Goal: Task Accomplishment & Management: Manage account settings

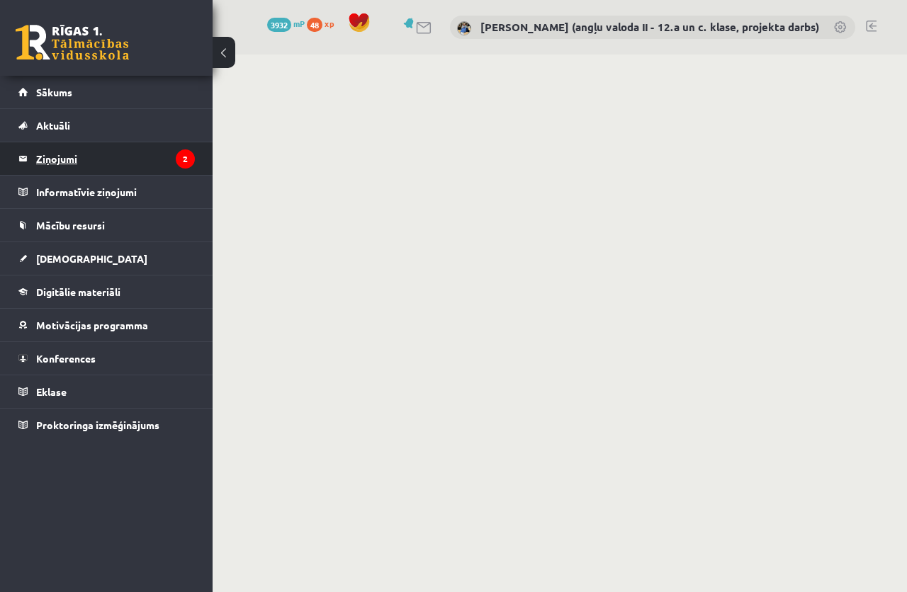
click at [84, 148] on legend "Ziņojumi 2" at bounding box center [115, 158] width 159 height 33
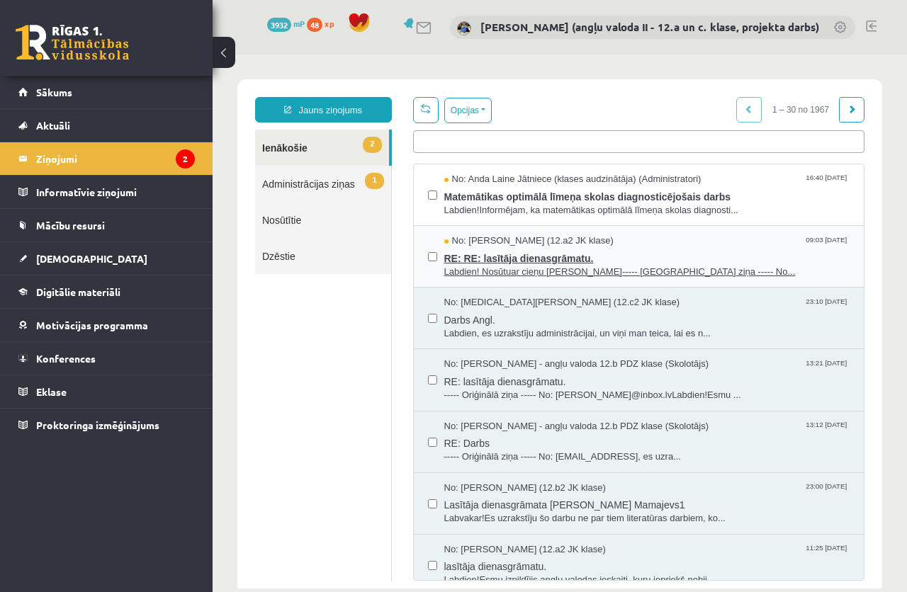
click at [525, 254] on span "RE: RE: lasītāja dienasgrāmatu." at bounding box center [647, 257] width 406 height 18
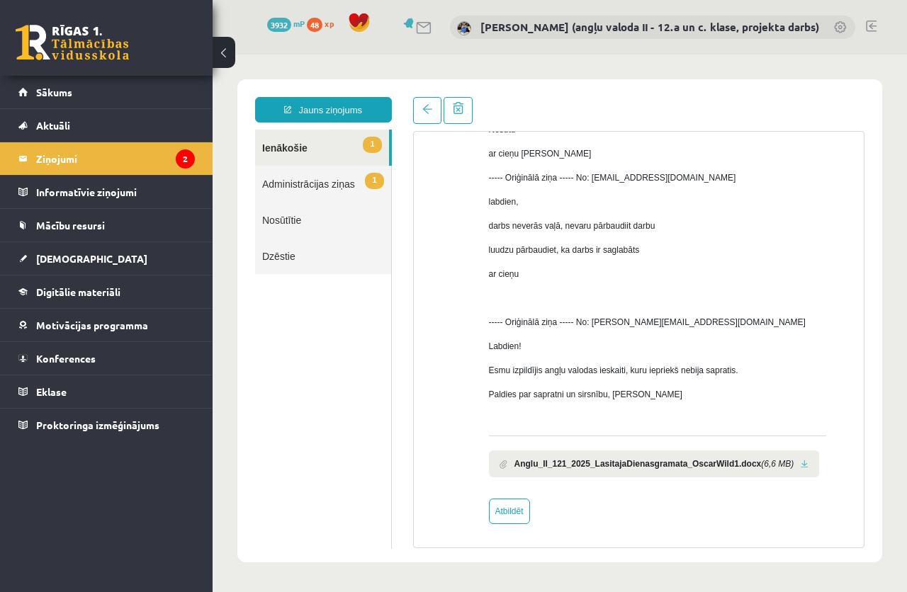
scroll to position [135, 0]
click at [801, 459] on link at bounding box center [805, 463] width 8 height 9
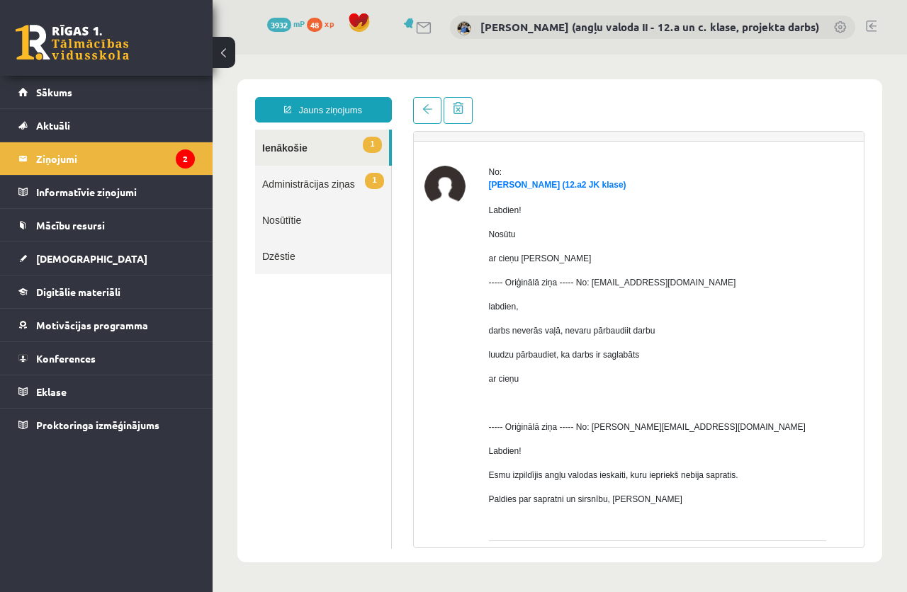
scroll to position [0, 0]
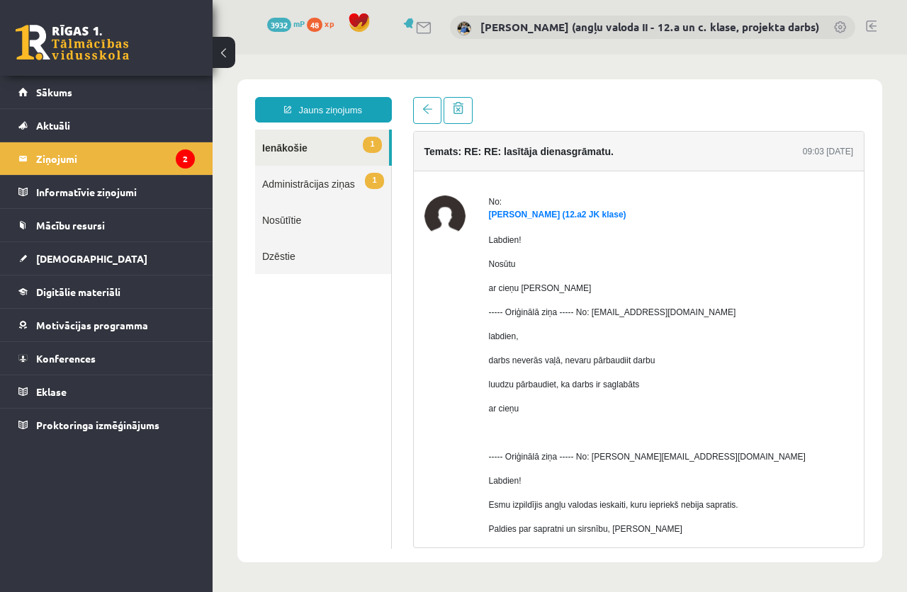
click at [277, 144] on link "1 Ienākošie" at bounding box center [322, 148] width 134 height 36
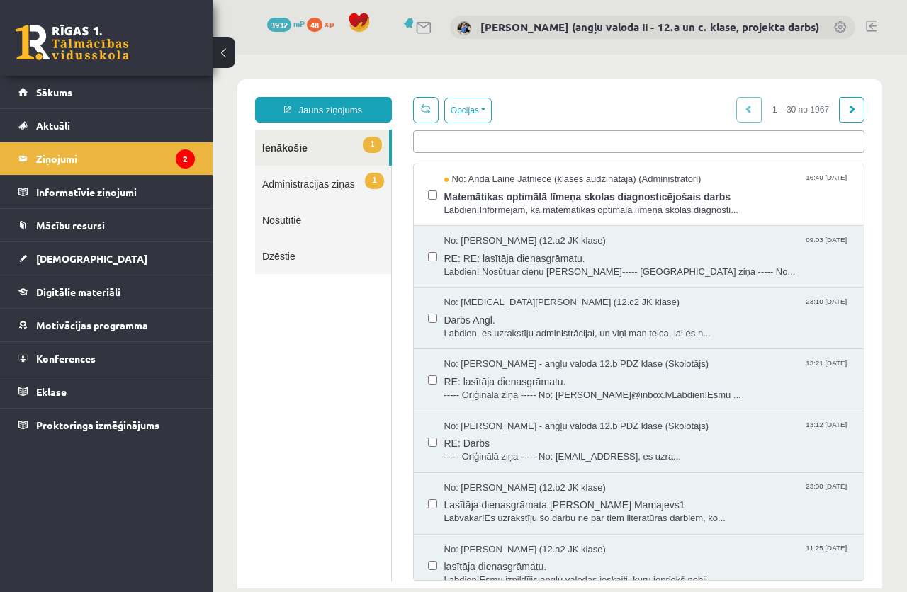
click at [428, 251] on label at bounding box center [432, 250] width 9 height 31
click at [465, 106] on button "Opcijas" at bounding box center [467, 111] width 47 height 26
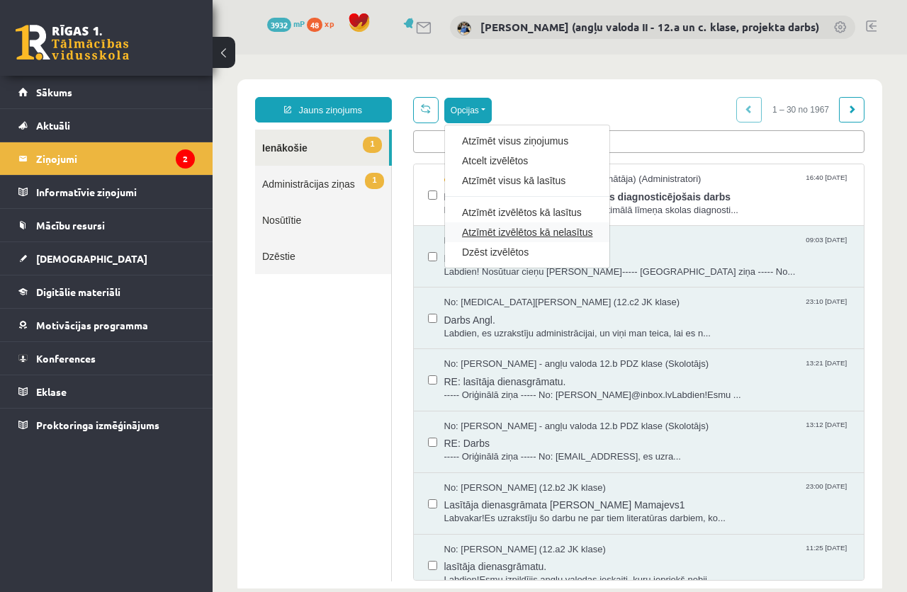
click at [504, 230] on link "Atzīmēt izvēlētos kā nelasītus" at bounding box center [527, 232] width 130 height 14
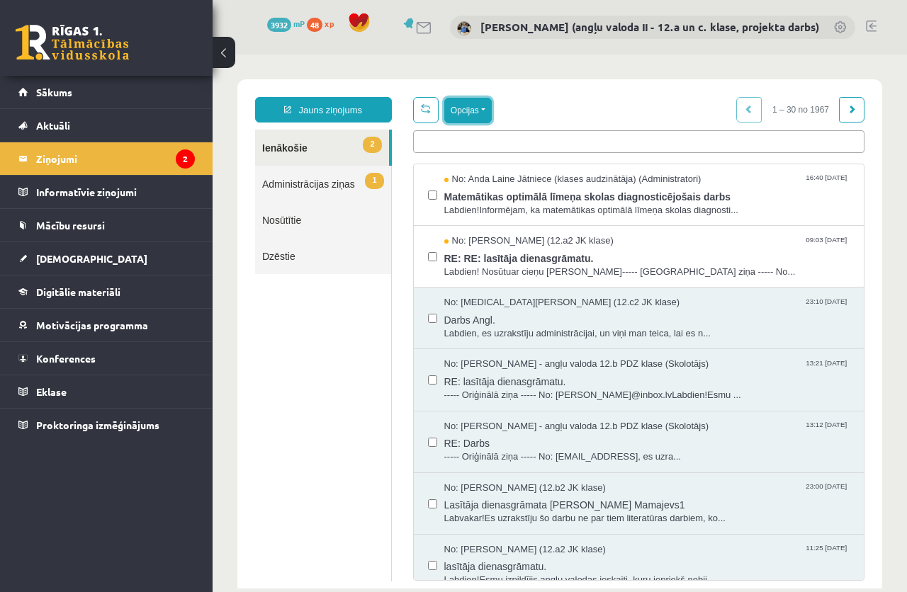
click at [460, 111] on button "Opcijas" at bounding box center [467, 111] width 47 height 26
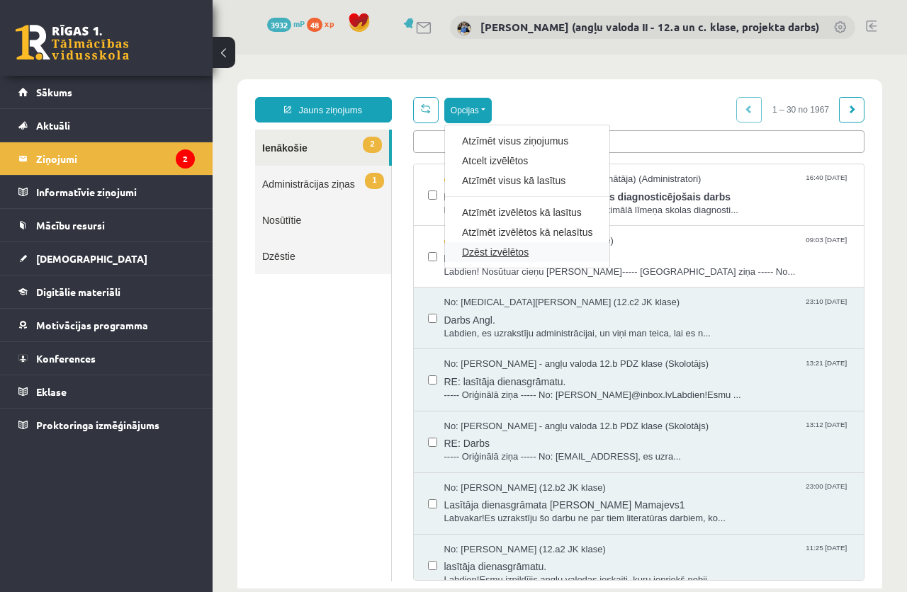
click at [492, 247] on link "Dzēst izvēlētos" at bounding box center [527, 252] width 130 height 14
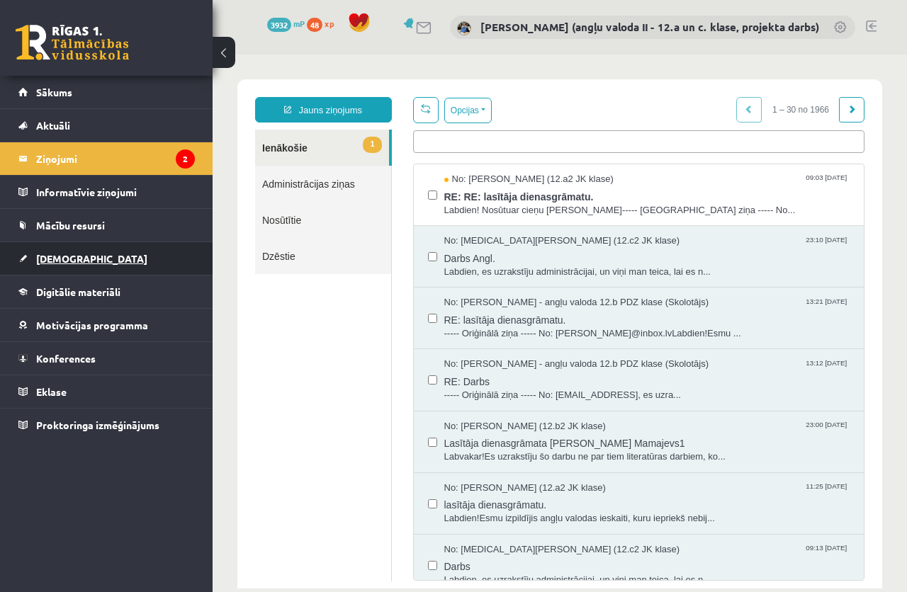
click at [59, 260] on span "[DEMOGRAPHIC_DATA]" at bounding box center [91, 258] width 111 height 13
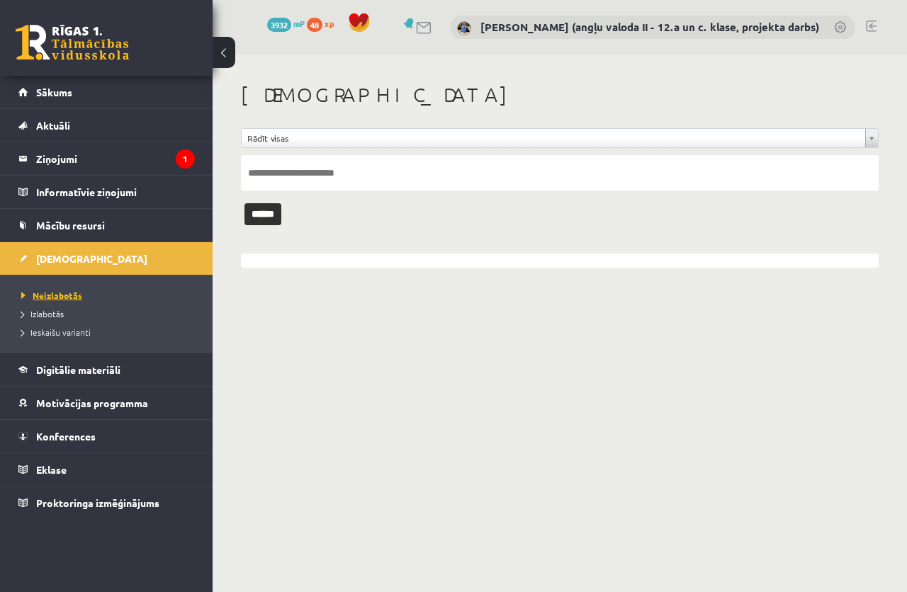
click at [63, 297] on span "Neizlabotās" at bounding box center [51, 295] width 61 height 11
